Goal: Complete application form

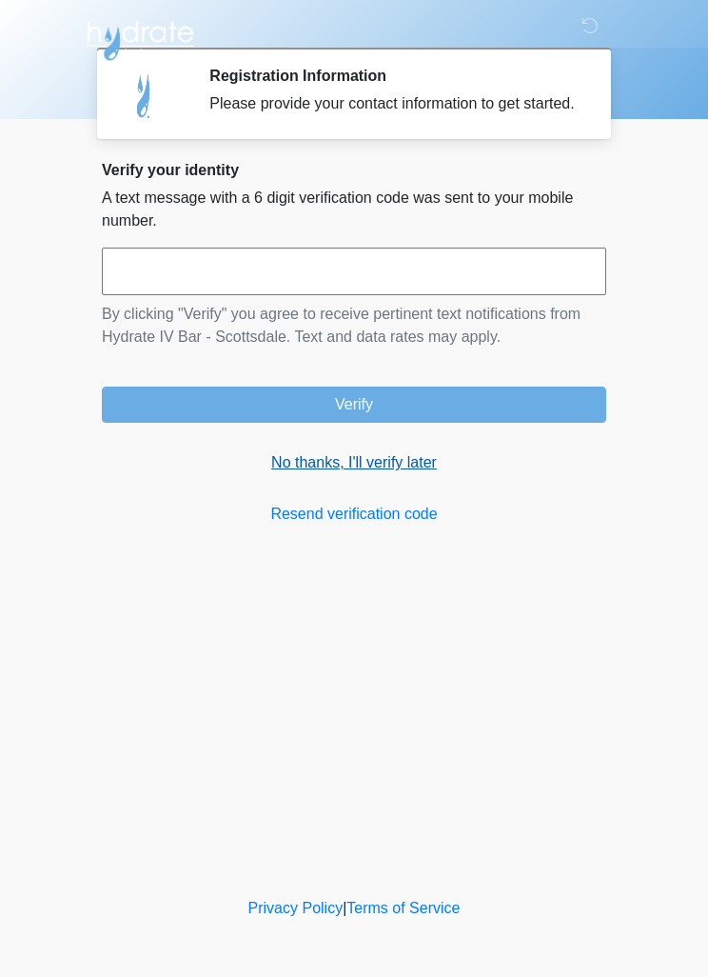
click at [373, 474] on link "No thanks, I'll verify later" at bounding box center [354, 462] width 504 height 23
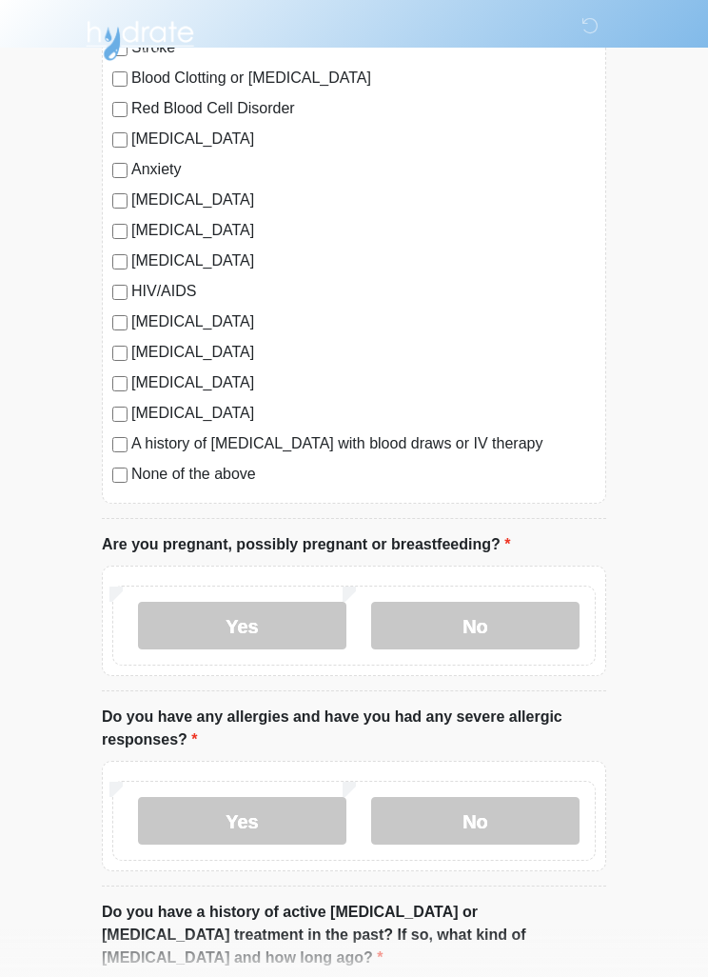
scroll to position [301, 0]
click at [505, 622] on label "No" at bounding box center [475, 625] width 208 height 48
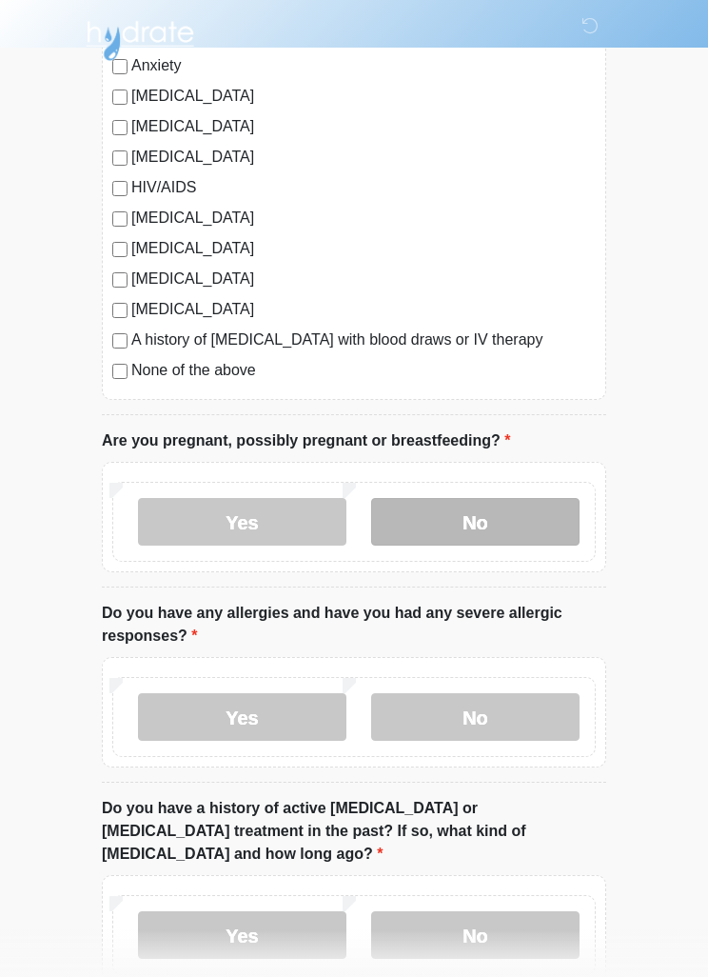
scroll to position [410, 0]
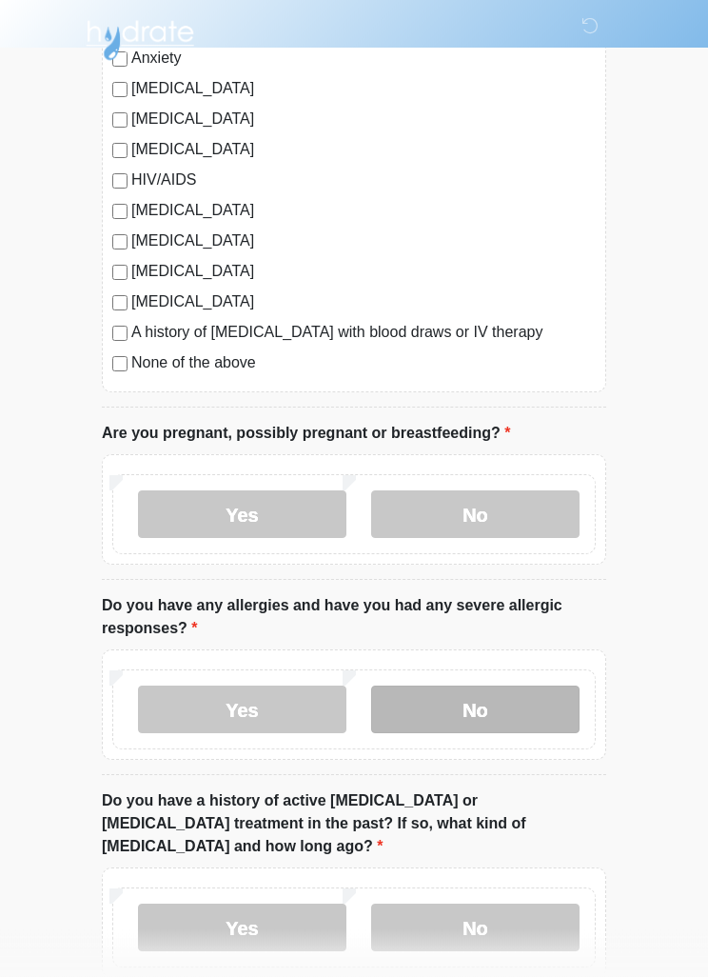
click at [502, 715] on label "No" at bounding box center [475, 710] width 208 height 48
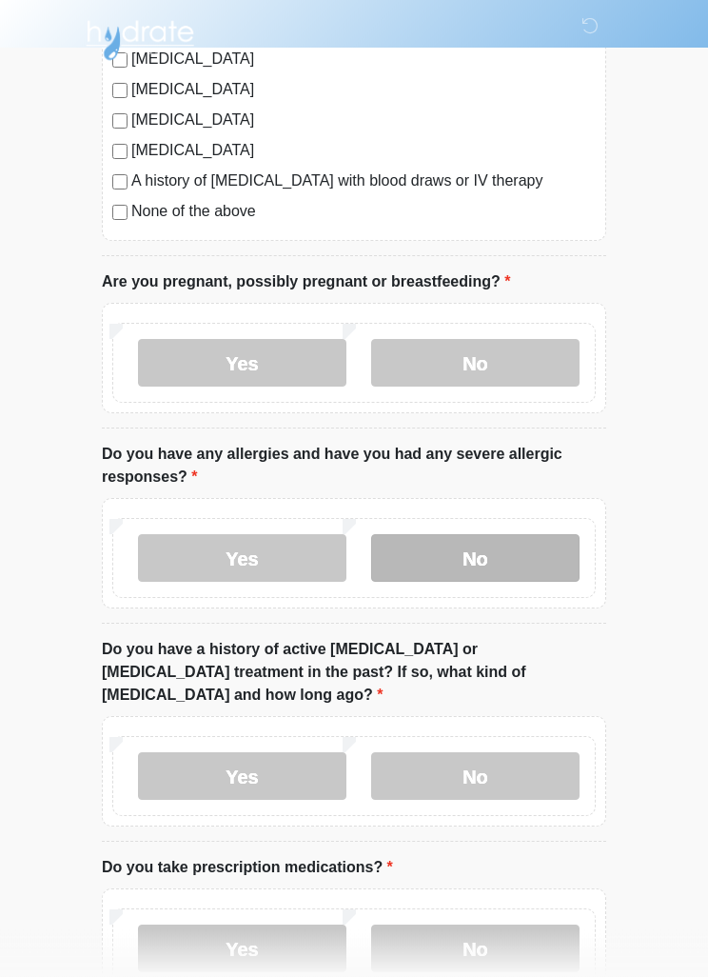
scroll to position [578, 0]
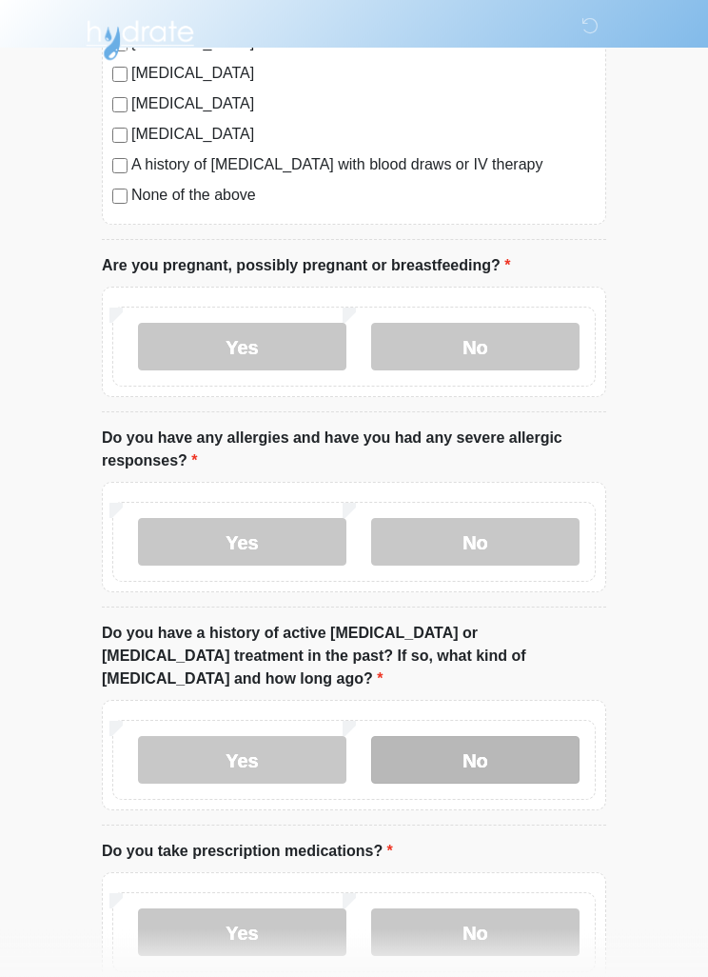
click at [494, 737] on label "No" at bounding box center [475, 761] width 208 height 48
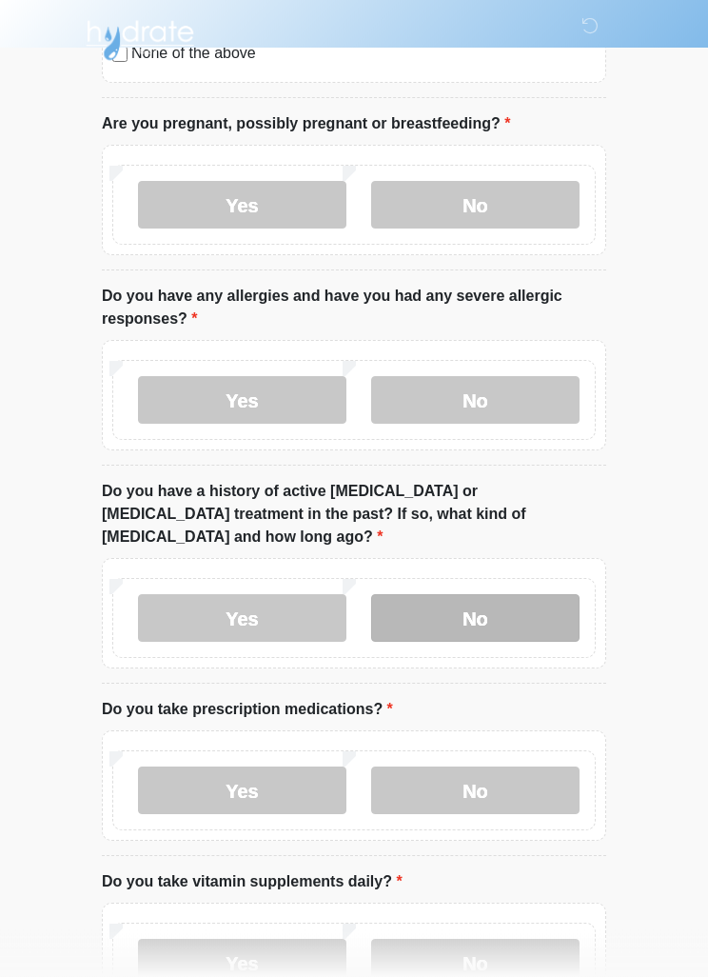
scroll to position [721, 0]
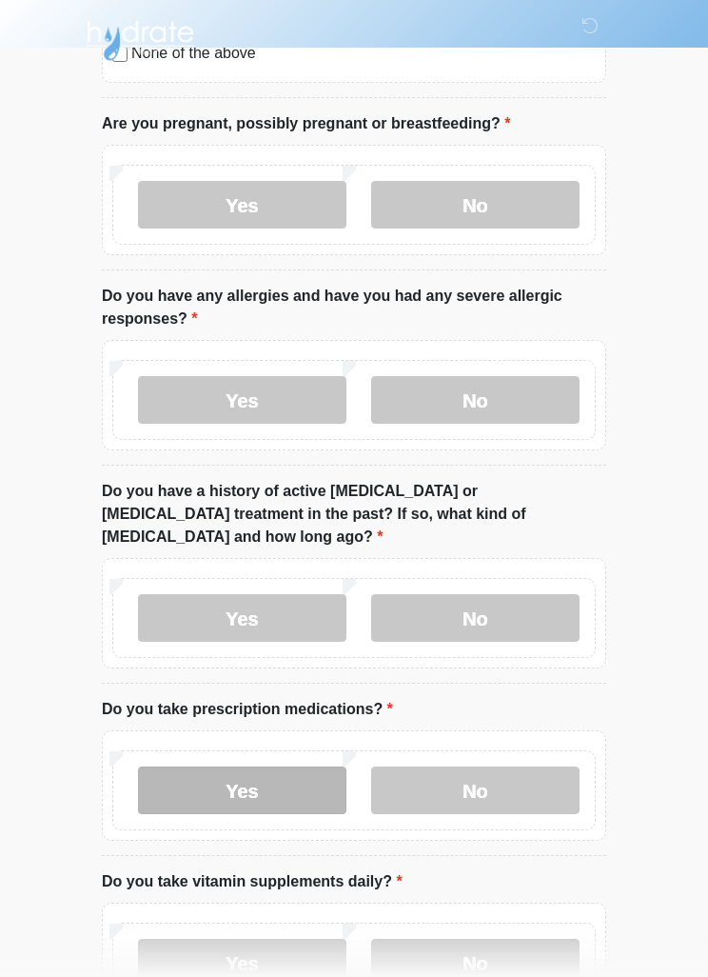
click at [272, 766] on label "Yes" at bounding box center [242, 790] width 208 height 48
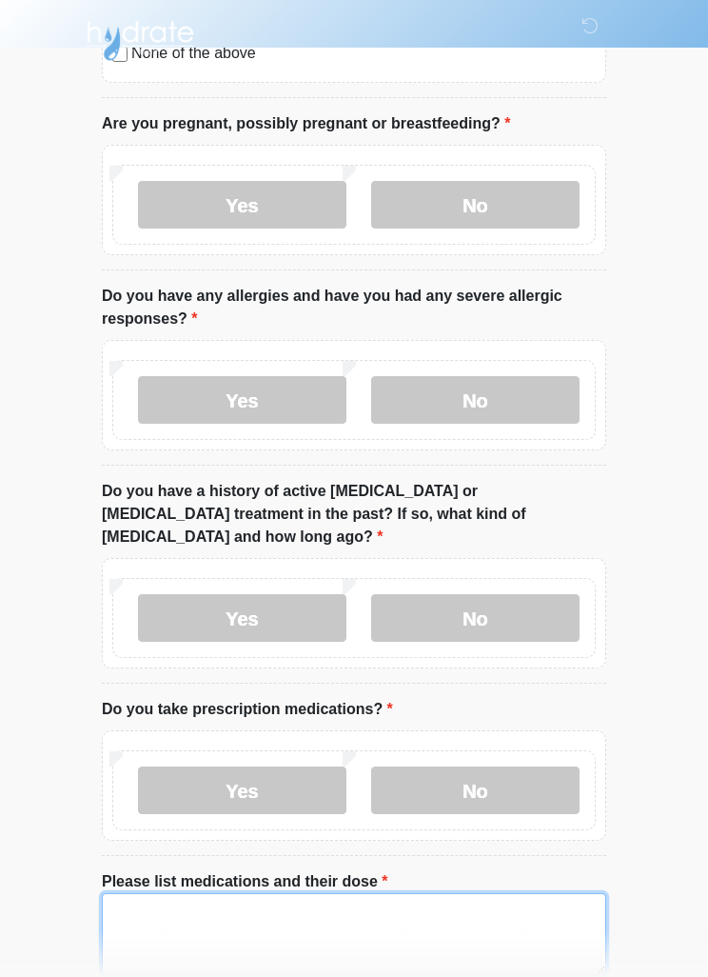
click at [397, 915] on textarea "Please list medications and their dose" at bounding box center [354, 934] width 504 height 82
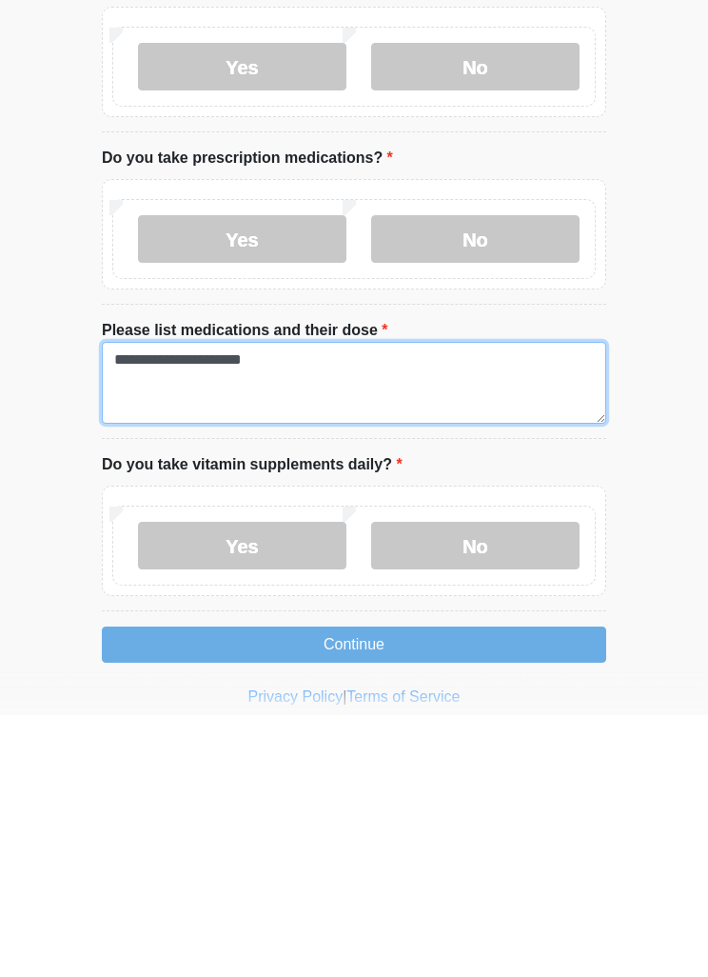
click at [218, 604] on textarea "**********" at bounding box center [354, 645] width 504 height 82
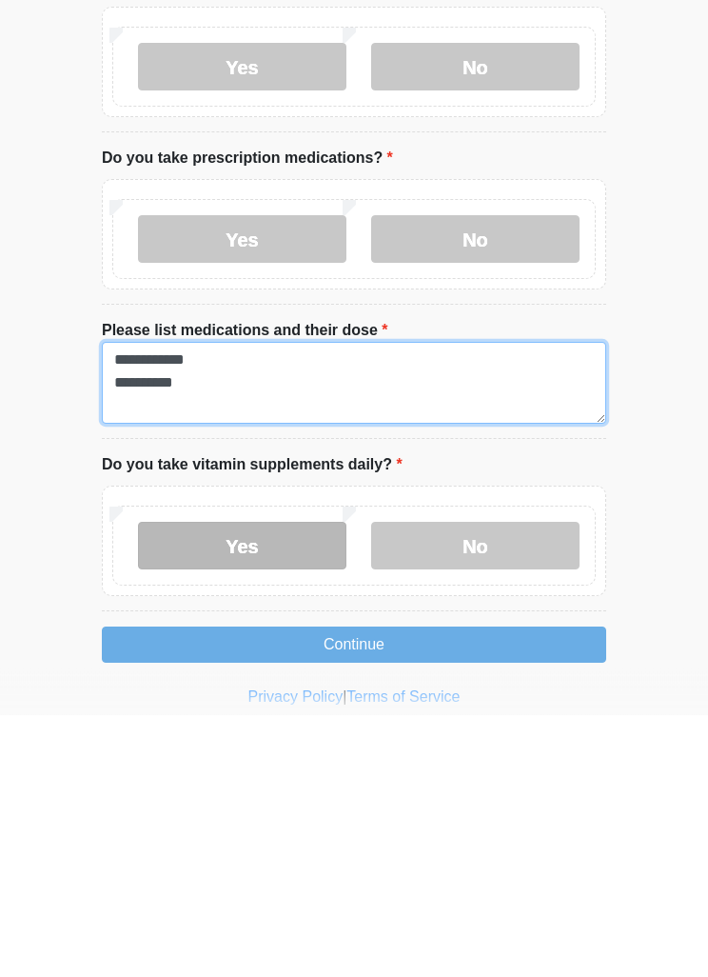
type textarea "**********"
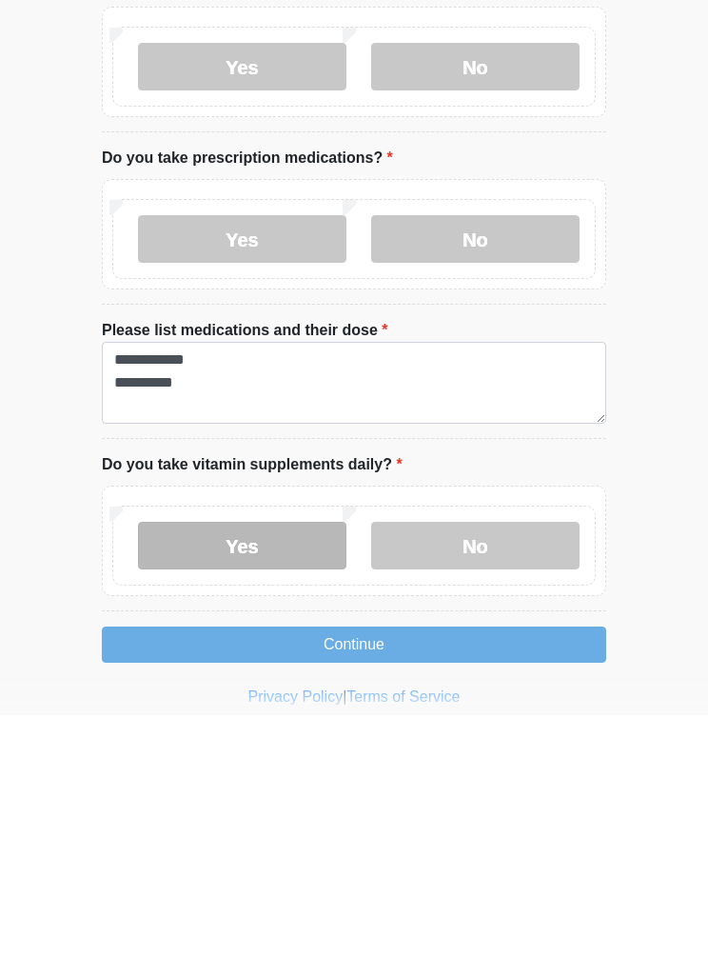
click at [269, 784] on label "Yes" at bounding box center [242, 808] width 208 height 48
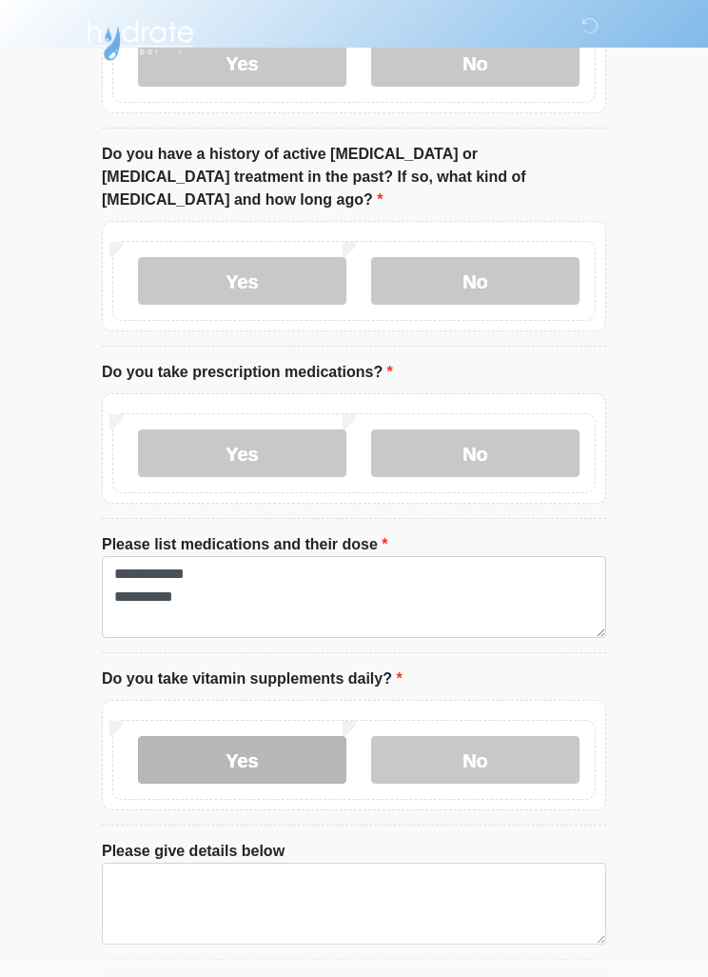
scroll to position [1107, 0]
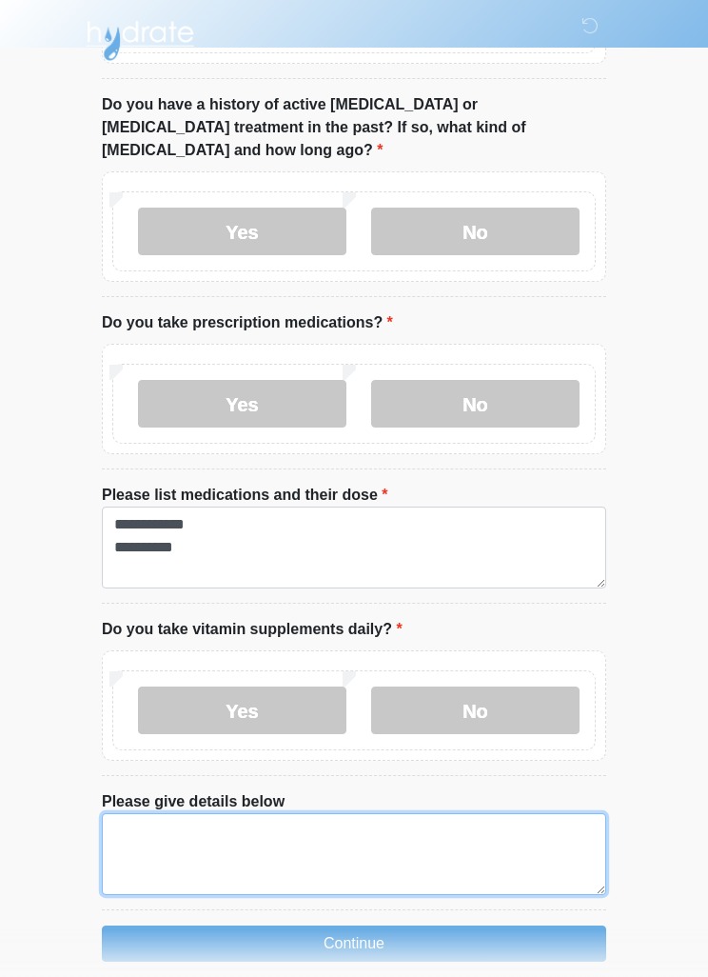
click at [184, 820] on textarea "Please give details below" at bounding box center [354, 854] width 504 height 82
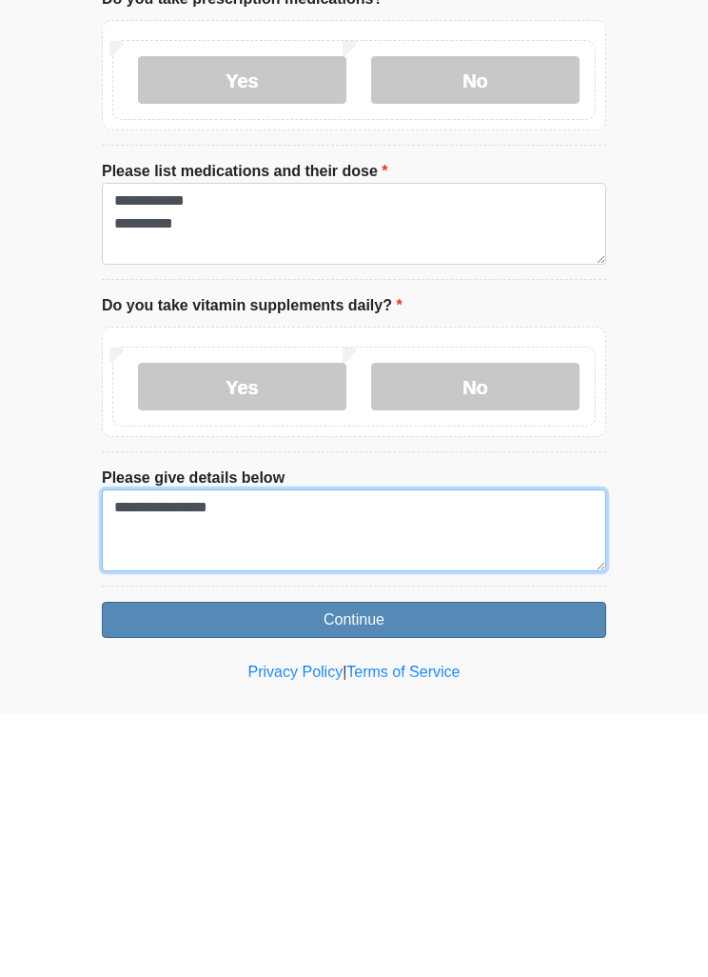
type textarea "**********"
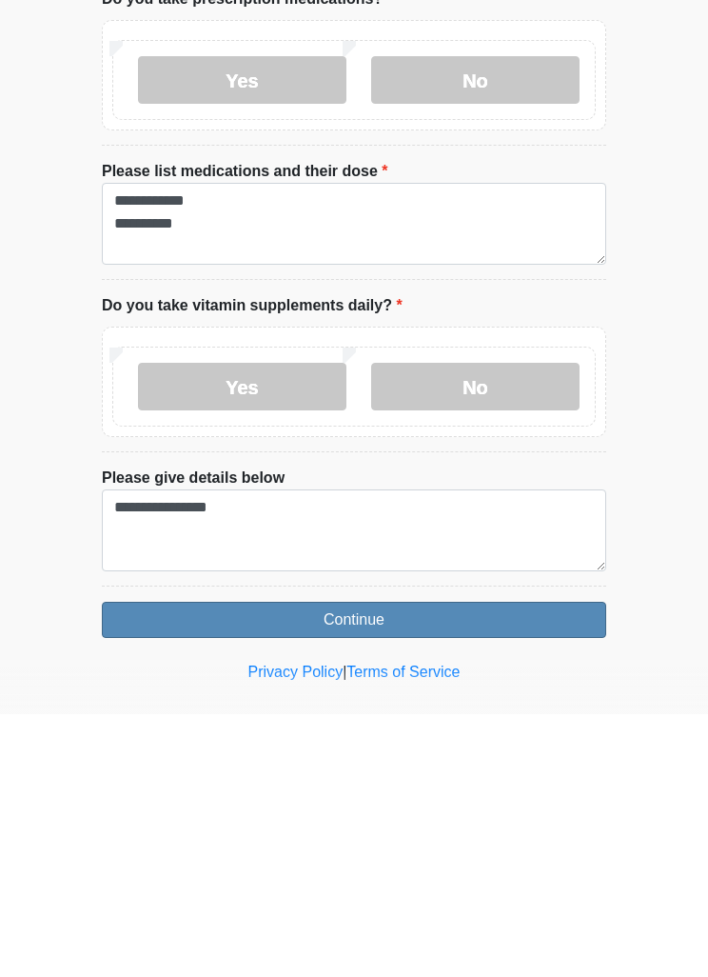
click at [487, 864] on button "Continue" at bounding box center [354, 882] width 504 height 36
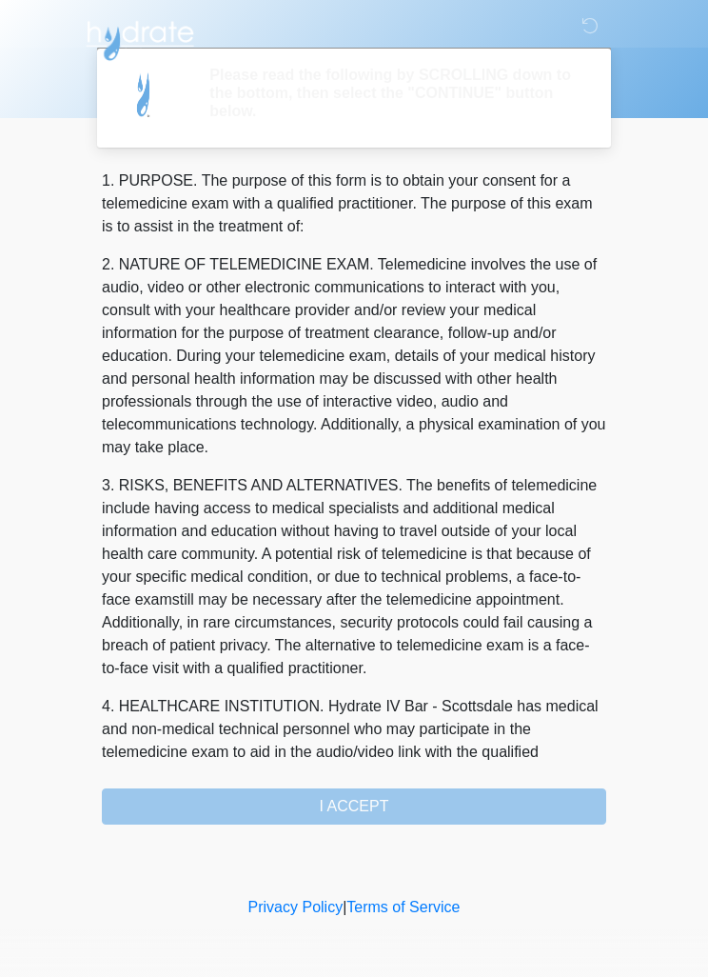
scroll to position [0, 0]
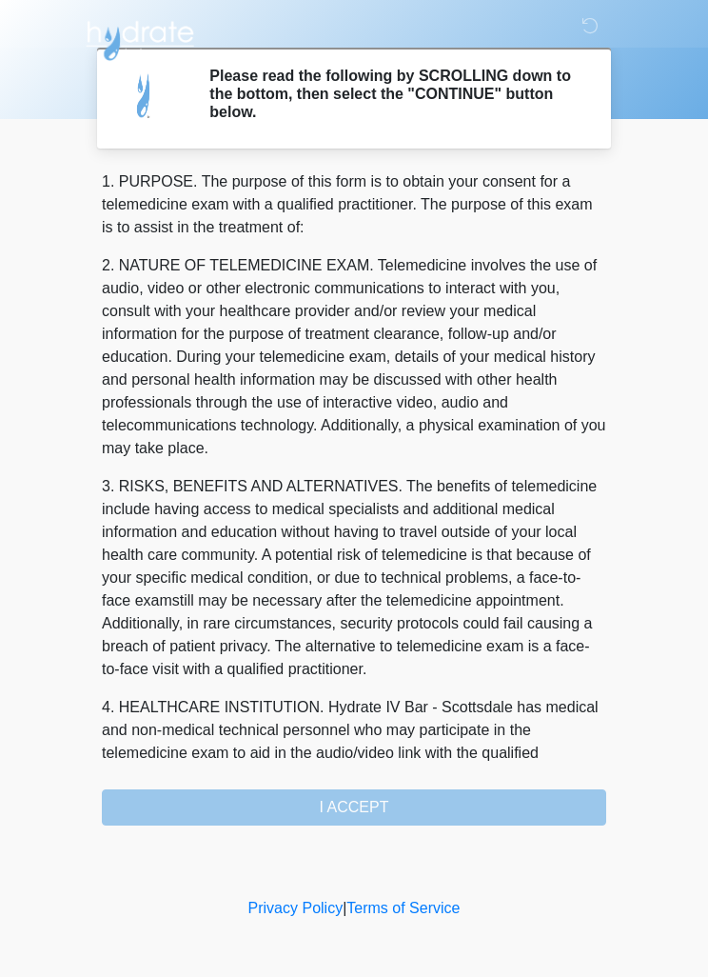
click at [504, 815] on div "1. PURPOSE. The purpose of this form is to obtain your consent for a telemedici…" at bounding box center [354, 497] width 504 height 655
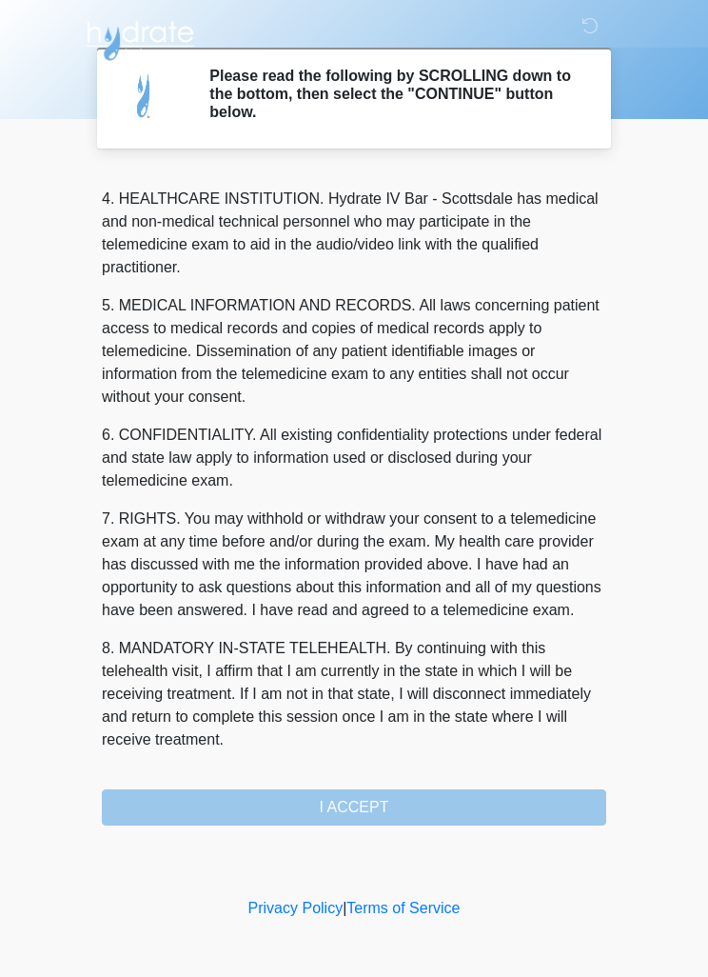
click at [261, 817] on button "I ACCEPT" at bounding box center [354, 807] width 504 height 36
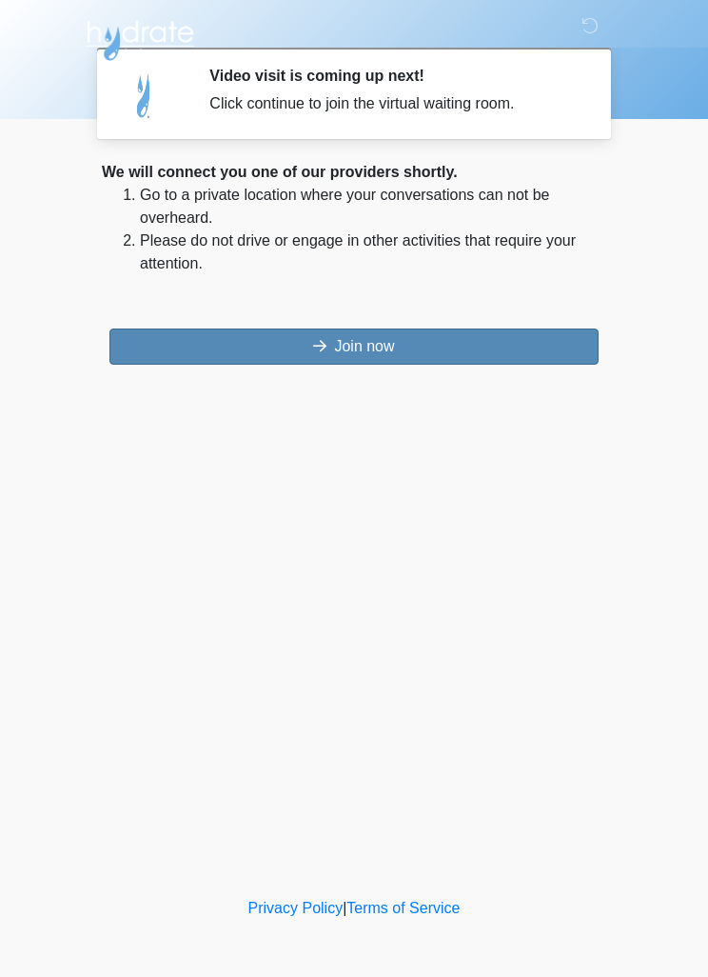
click at [224, 351] on button "Join now" at bounding box center [353, 346] width 489 height 36
